Goal: Transaction & Acquisition: Purchase product/service

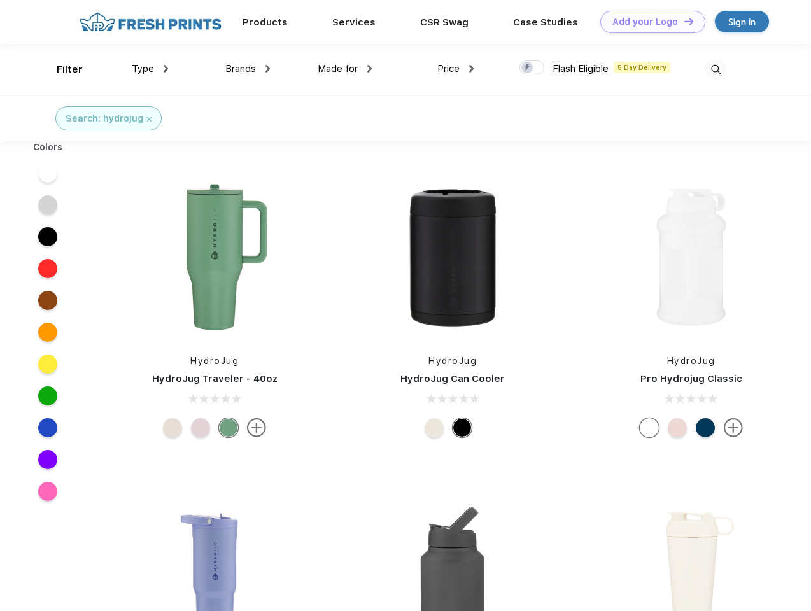
click at [648, 22] on link "Add your Logo Design Tool" at bounding box center [653, 22] width 105 height 22
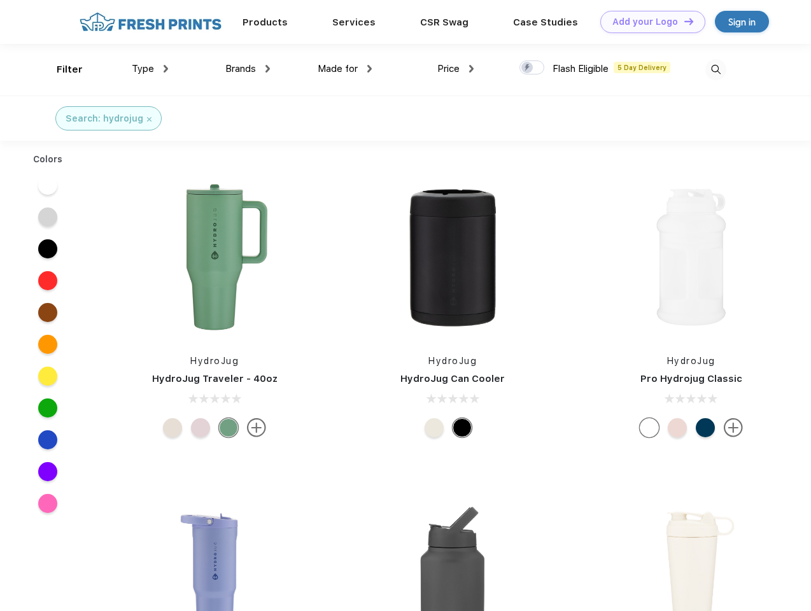
click at [0, 0] on div "Design Tool" at bounding box center [0, 0] width 0 height 0
click at [683, 21] on link "Add your Logo Design Tool" at bounding box center [653, 22] width 105 height 22
click at [61, 69] on div "Filter" at bounding box center [70, 69] width 26 height 15
click at [150, 69] on span "Type" at bounding box center [143, 68] width 22 height 11
click at [248, 69] on span "Brands" at bounding box center [240, 68] width 31 height 11
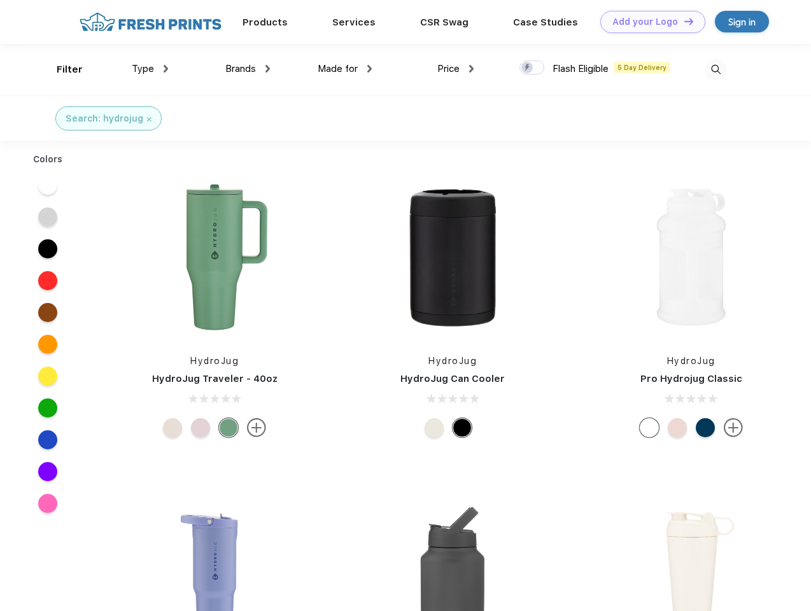
click at [345, 69] on span "Made for" at bounding box center [338, 68] width 40 height 11
click at [456, 69] on span "Price" at bounding box center [449, 68] width 22 height 11
click at [532, 68] on div at bounding box center [532, 68] width 25 height 14
click at [528, 68] on input "checkbox" at bounding box center [524, 64] width 8 height 8
click at [716, 69] on img at bounding box center [716, 69] width 21 height 21
